Goal: Find specific page/section: Find specific page/section

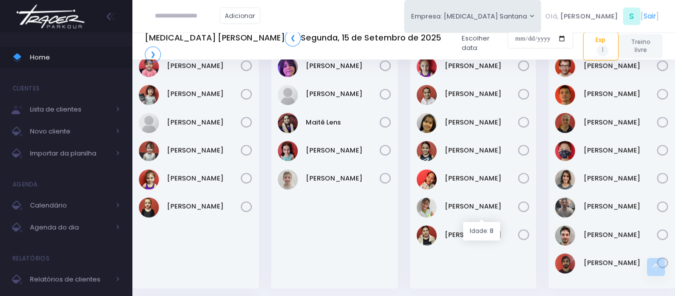
scroll to position [701, 0]
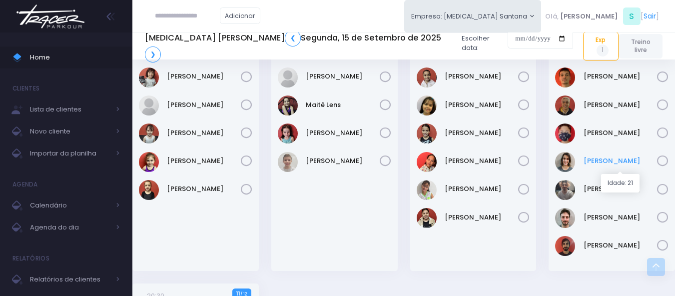
click at [595, 166] on link "[PERSON_NAME]" at bounding box center [620, 161] width 74 height 10
